Goal: Task Accomplishment & Management: Use online tool/utility

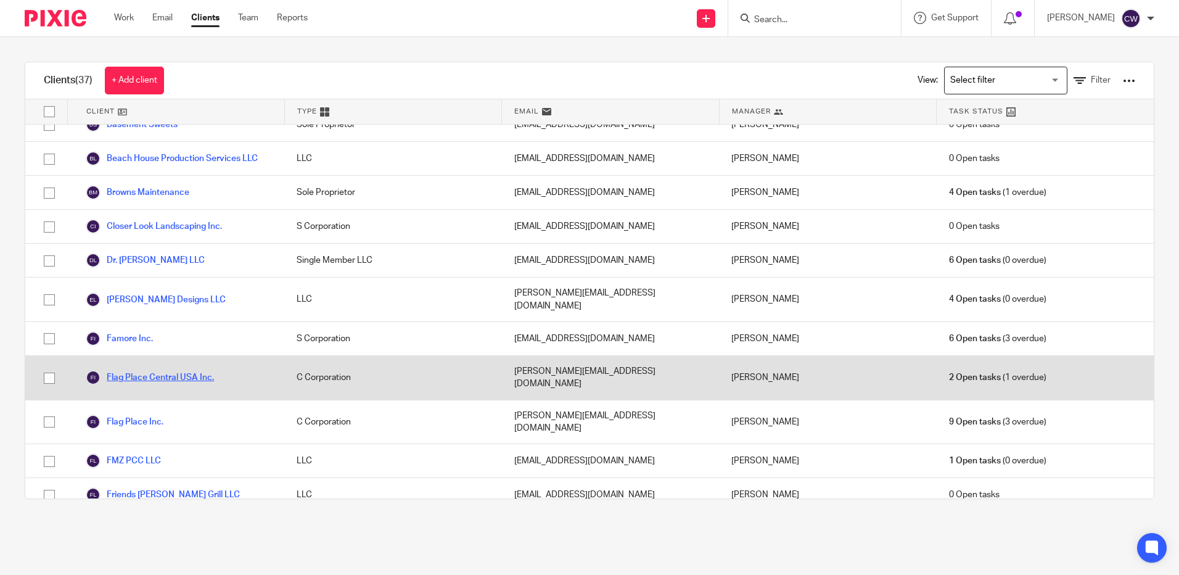
scroll to position [370, 0]
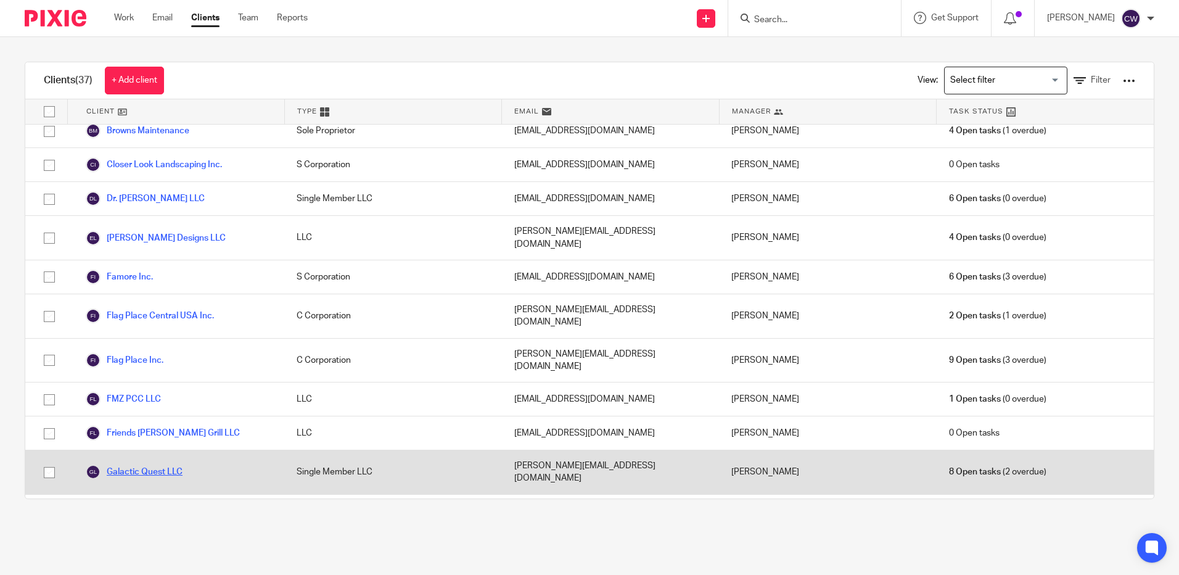
click at [155, 465] on link "Galactic Quest LLC" at bounding box center [134, 472] width 97 height 15
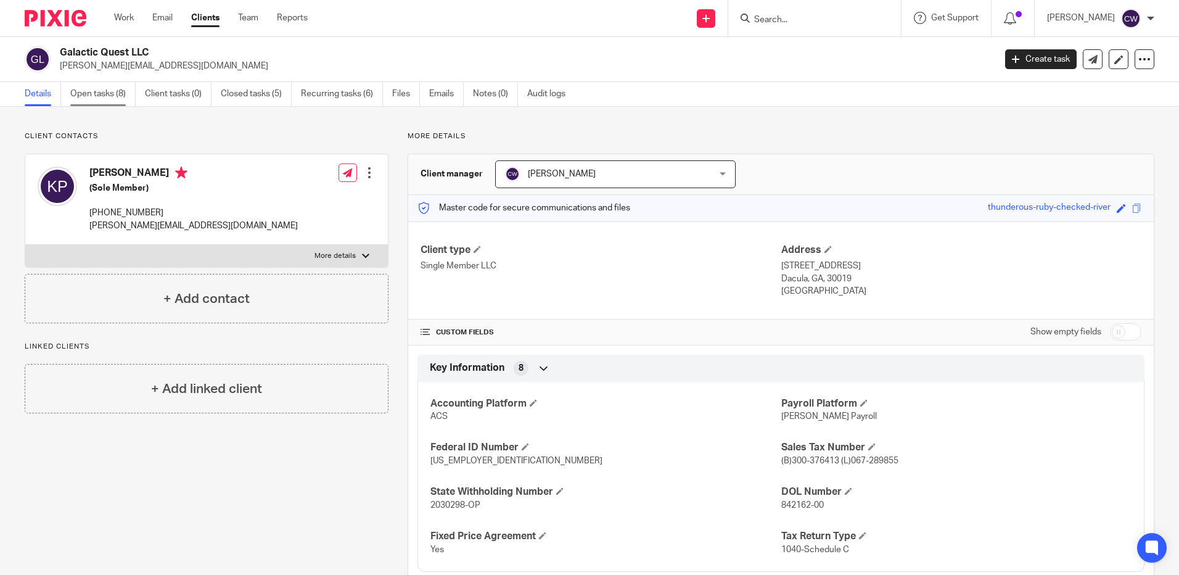
click at [112, 92] on link "Open tasks (8)" at bounding box center [102, 94] width 65 height 24
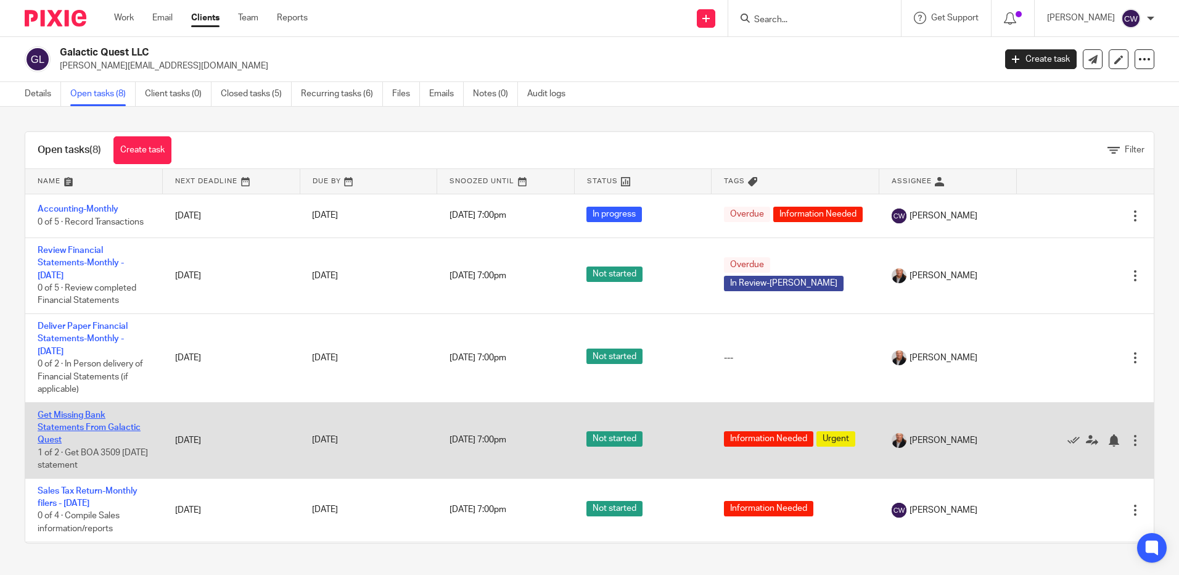
click at [79, 435] on link "Get Missing Bank Statements From Galactic Quest" at bounding box center [89, 428] width 103 height 34
